Goal: Use online tool/utility: Utilize a website feature to perform a specific function

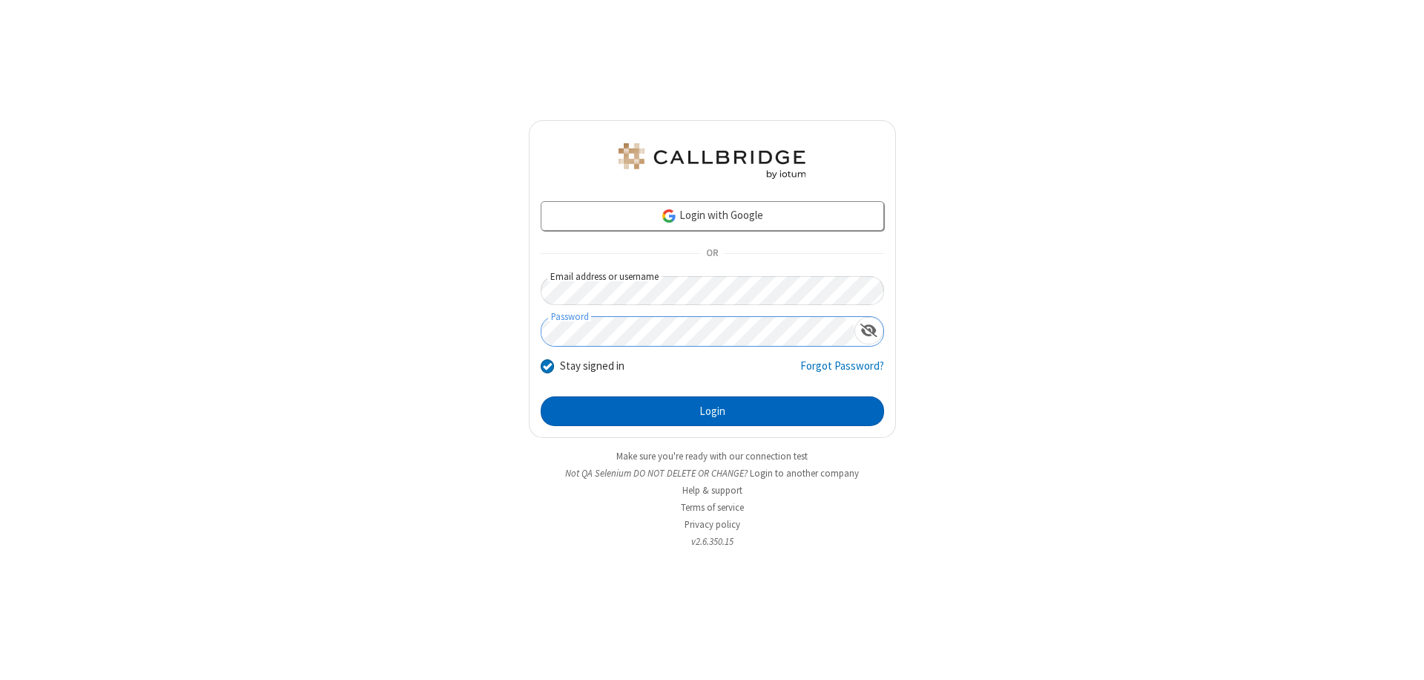
click at [712, 411] on button "Login" at bounding box center [712, 411] width 343 height 30
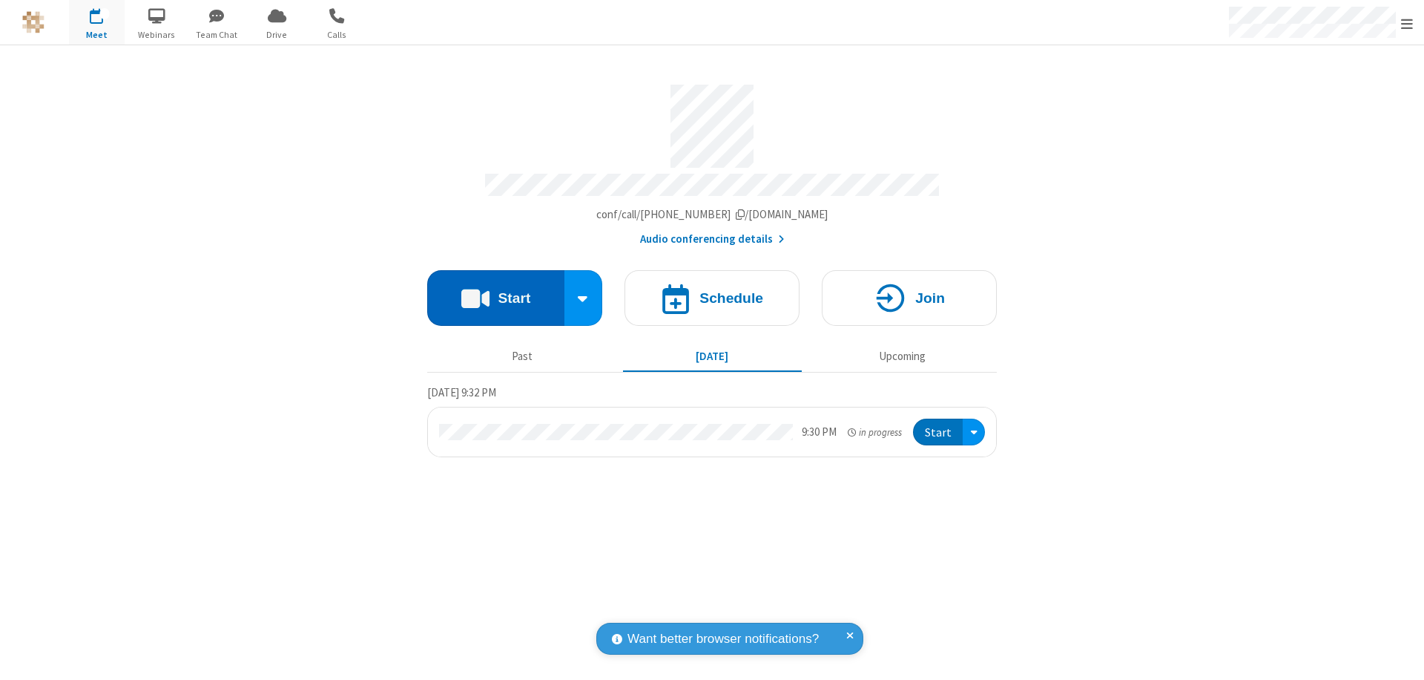
click at [496, 291] on button "Start" at bounding box center [495, 298] width 137 height 56
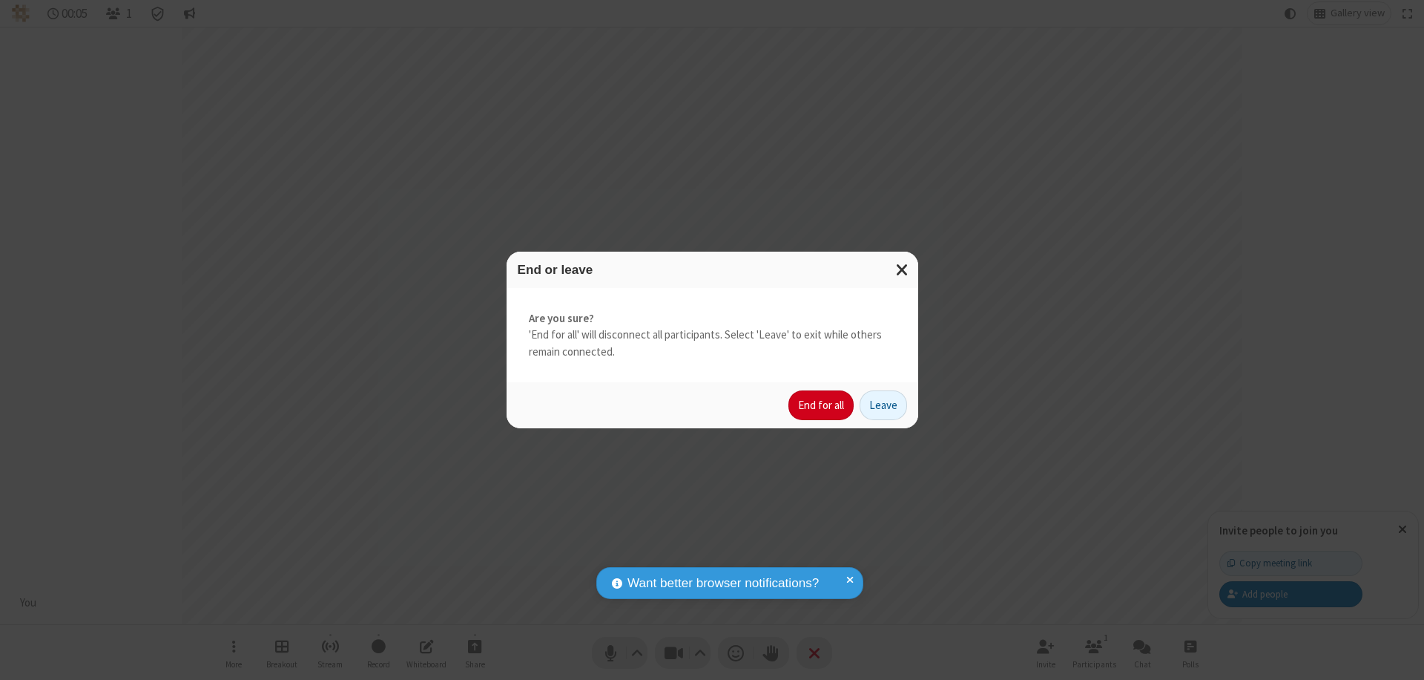
click at [822, 405] on button "End for all" at bounding box center [821, 405] width 65 height 30
